Goal: Task Accomplishment & Management: Use online tool/utility

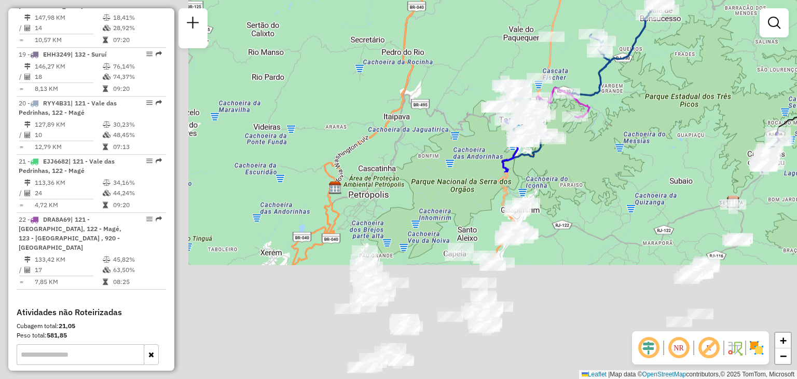
click at [518, 55] on div "Janela de atendimento Grade de atendimento Capacidade Transportadoras Veículos …" at bounding box center [398, 189] width 797 height 379
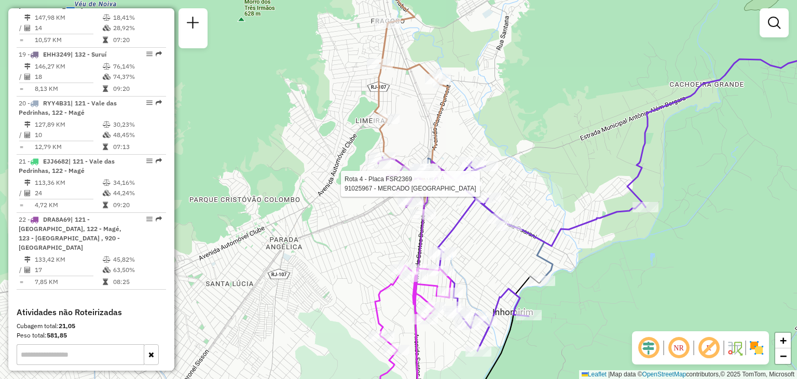
select select "**********"
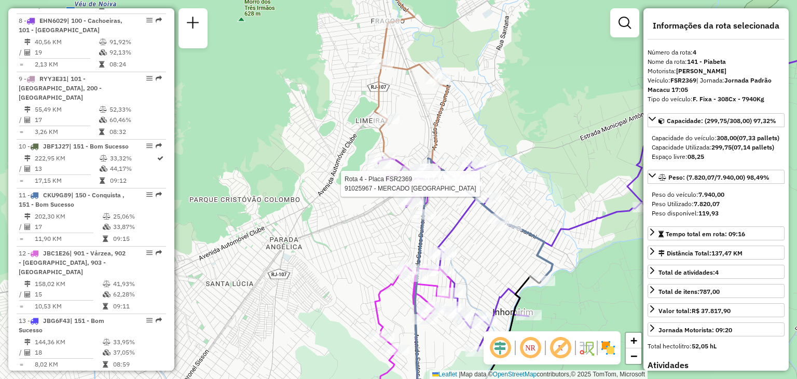
scroll to position [571, 0]
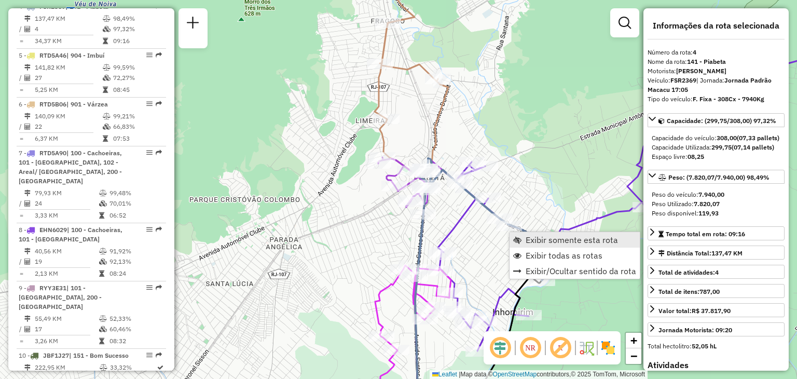
click at [533, 241] on span "Exibir somente esta rota" at bounding box center [572, 240] width 92 height 8
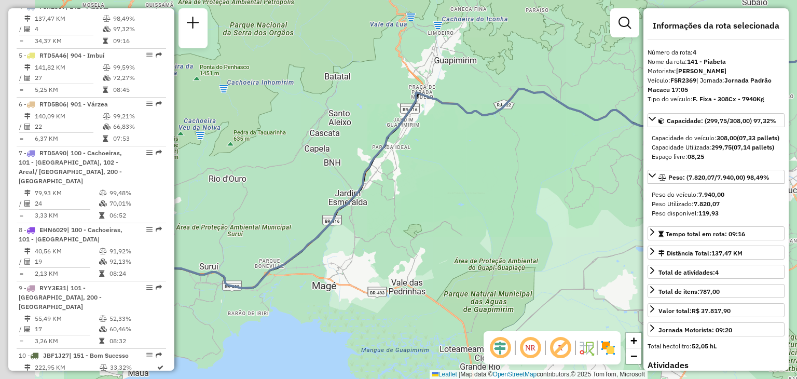
drag, startPoint x: 449, startPoint y: 216, endPoint x: 489, endPoint y: 179, distance: 54.3
click at [625, 170] on div "Janela de atendimento Grade de atendimento Capacidade Transportadoras Veículos …" at bounding box center [398, 189] width 797 height 379
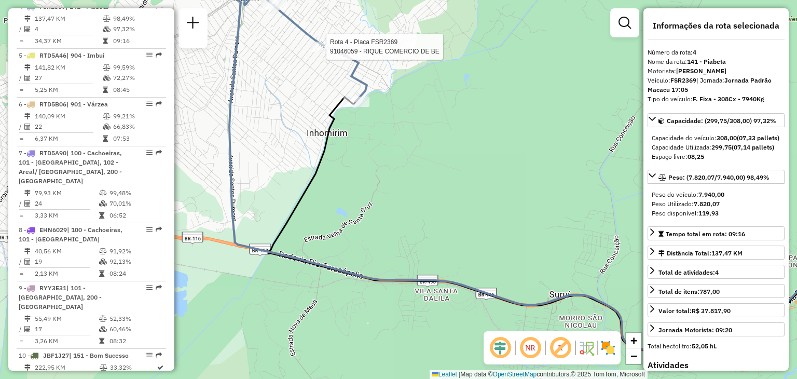
click at [322, 52] on div at bounding box center [323, 47] width 26 height 10
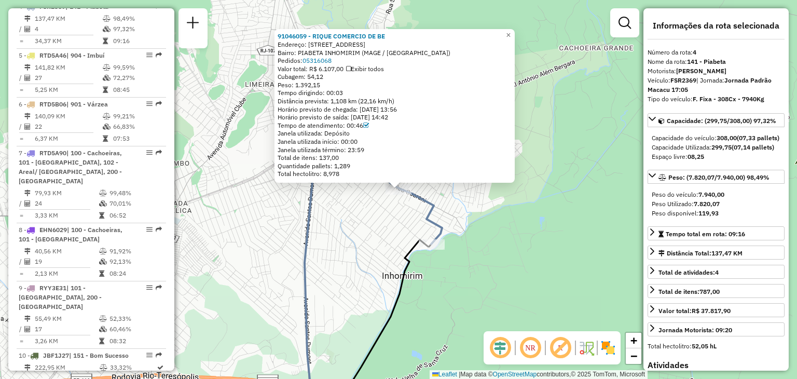
click at [413, 212] on div "Rota 4 - Placa FSR2369 91046059 - RIQUE COMERCIO DE BE 91046059 - RIQUE COMERCI…" at bounding box center [398, 189] width 797 height 379
